Goal: Find specific page/section: Find specific page/section

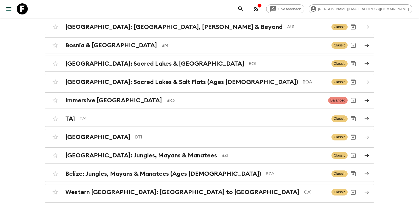
scroll to position [205, 0]
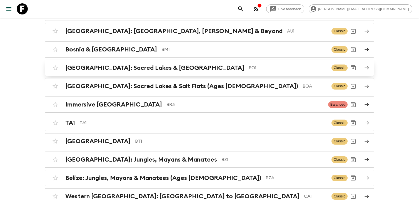
click at [248, 68] on p "BO1" at bounding box center [287, 67] width 78 height 7
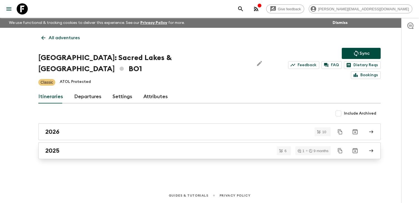
click at [124, 147] on div "2025" at bounding box center [204, 150] width 318 height 7
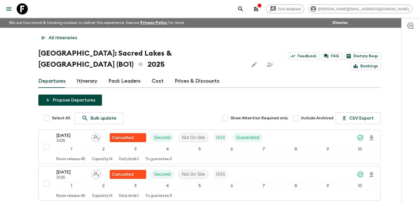
click at [298, 112] on input "Include Archived" at bounding box center [295, 117] width 11 height 11
checkbox input "true"
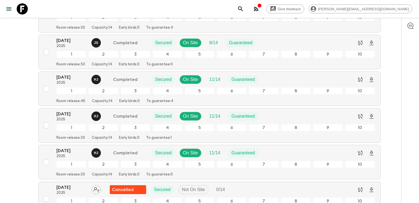
scroll to position [239, 0]
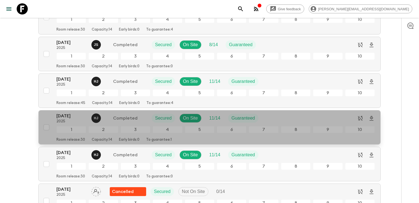
click at [72, 119] on p "2025" at bounding box center [71, 121] width 31 height 4
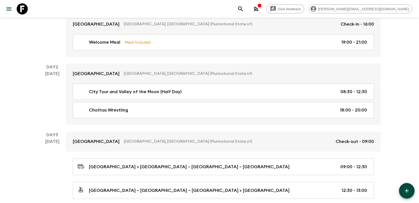
scroll to position [122, 0]
